Goal: Find specific page/section: Find specific page/section

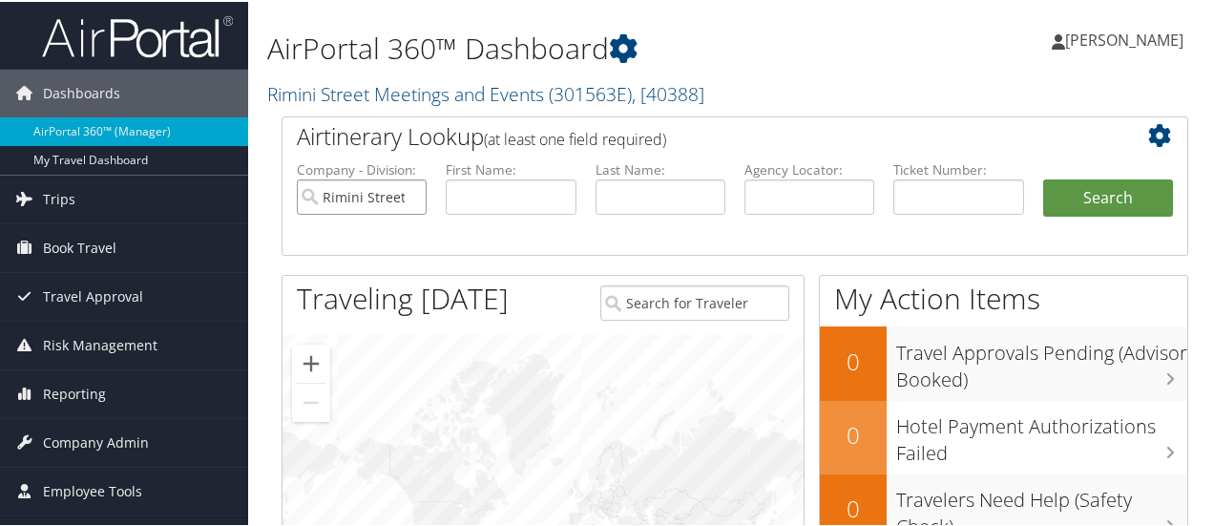
click at [372, 199] on input "Rimini Street Meetings and Events" at bounding box center [362, 195] width 130 height 35
type input "[GEOGRAPHIC_DATA]"
